Goal: Task Accomplishment & Management: Manage account settings

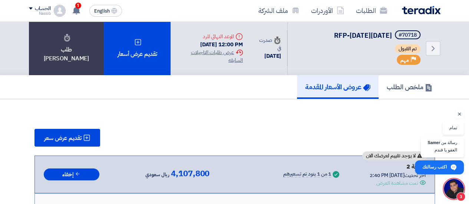
scroll to position [277, 0]
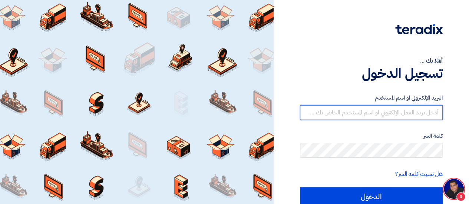
click at [359, 113] on input "text" at bounding box center [371, 112] width 143 height 15
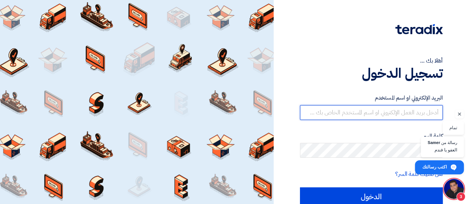
type input "[EMAIL_ADDRESS][DOMAIN_NAME]"
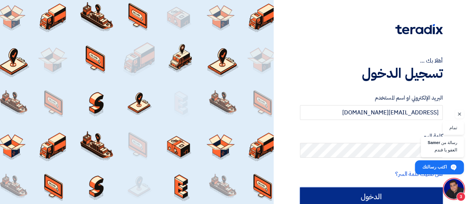
click at [371, 194] on input "الدخول" at bounding box center [371, 197] width 143 height 19
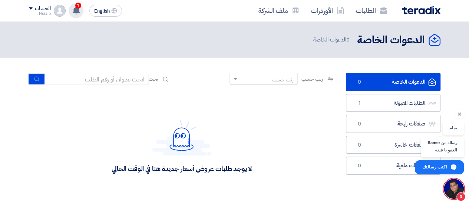
click at [76, 11] on use at bounding box center [76, 10] width 7 height 8
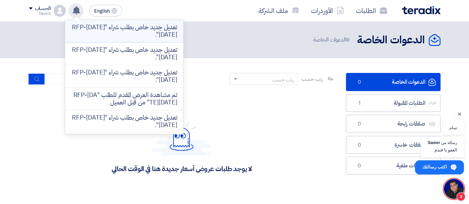
click at [138, 31] on p "تعديل جديد خاص بطلب شراء "RFP-[DATE][DATE]"." at bounding box center [124, 31] width 106 height 15
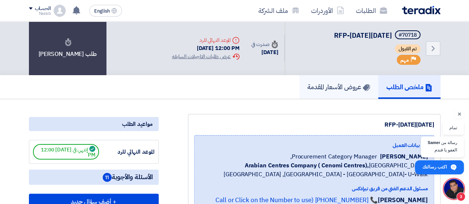
click at [341, 86] on h5 "عروض الأسعار المقدمة" at bounding box center [338, 87] width 63 height 9
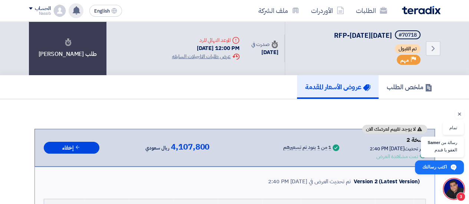
click at [77, 13] on use at bounding box center [76, 10] width 7 height 8
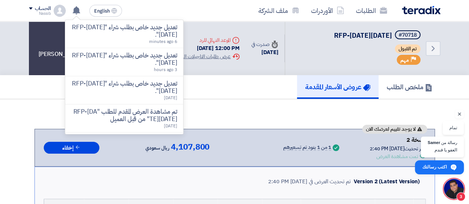
click at [235, 97] on div "ملخص الطلب عروض الأسعار المقدمة" at bounding box center [234, 87] width 411 height 24
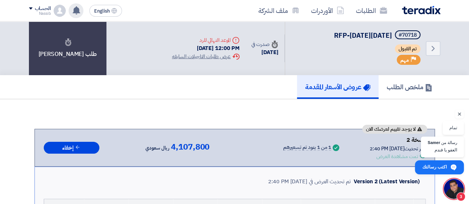
click at [78, 8] on use at bounding box center [76, 10] width 7 height 8
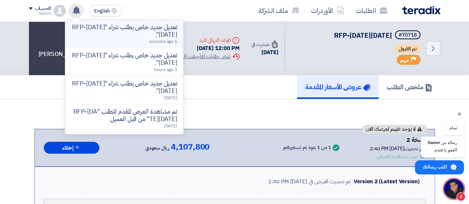
click at [150, 34] on p "تعديل جديد خاص بطلب شراء "RFP-[DATE][DATE]"." at bounding box center [124, 31] width 106 height 15
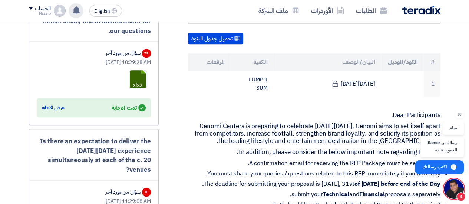
scroll to position [208, 0]
click at [56, 106] on div "عرض الاجابة" at bounding box center [53, 107] width 23 height 7
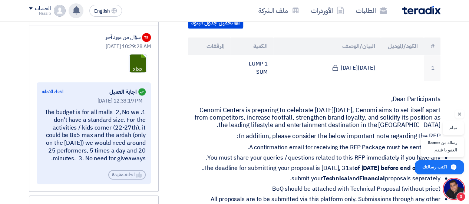
scroll to position [223, 0]
click at [139, 59] on link at bounding box center [158, 76] width 59 height 44
